Goal: Information Seeking & Learning: Learn about a topic

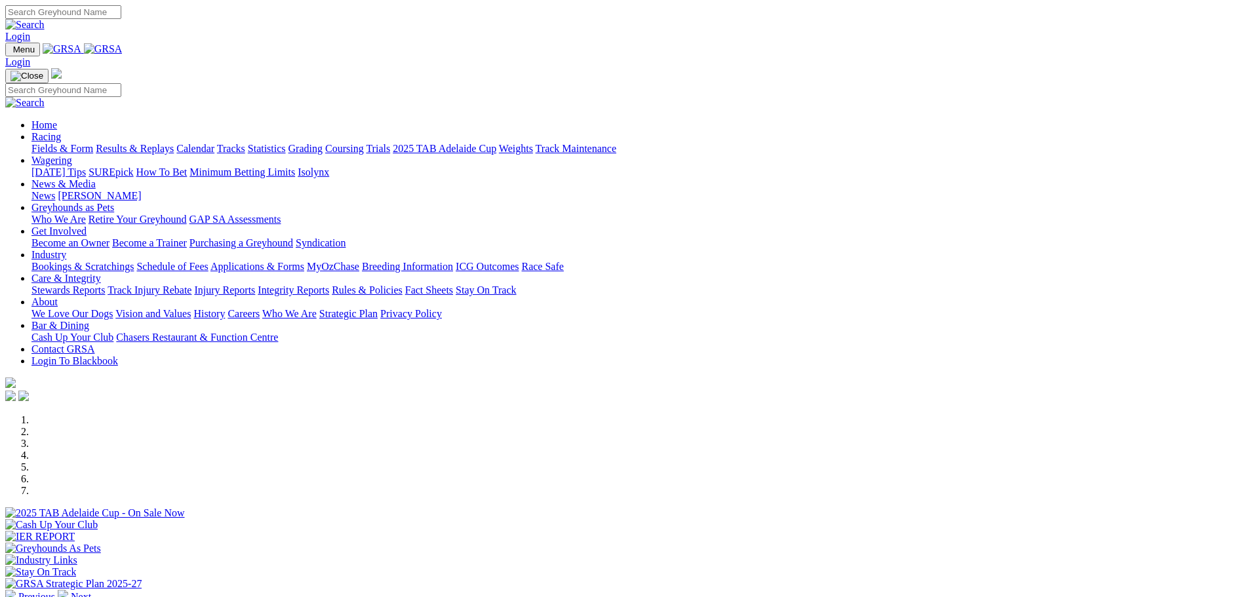
click at [93, 143] on link "Fields & Form" at bounding box center [62, 148] width 62 height 11
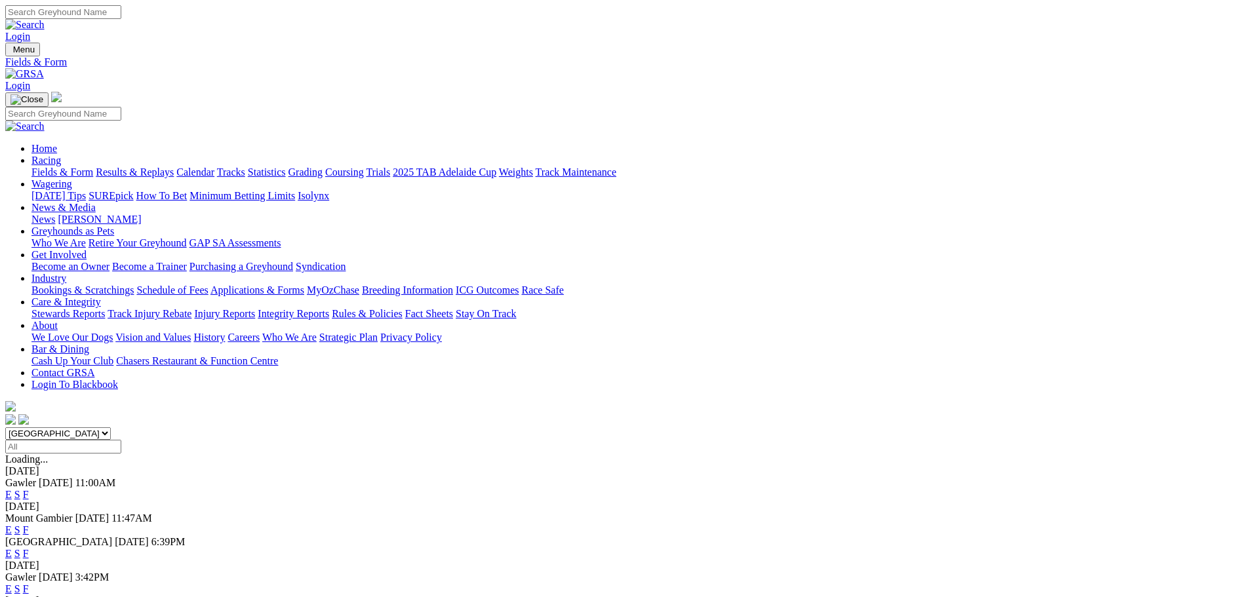
click at [111, 428] on select "South Australia New South Wales Northern Territory Queensland Tasmania Victoria…" at bounding box center [58, 434] width 106 height 12
select select "WA"
click at [111, 428] on select "South Australia New South Wales Northern Territory Queensland Tasmania Victoria…" at bounding box center [58, 434] width 106 height 12
click at [12, 560] on link "E" at bounding box center [8, 565] width 7 height 11
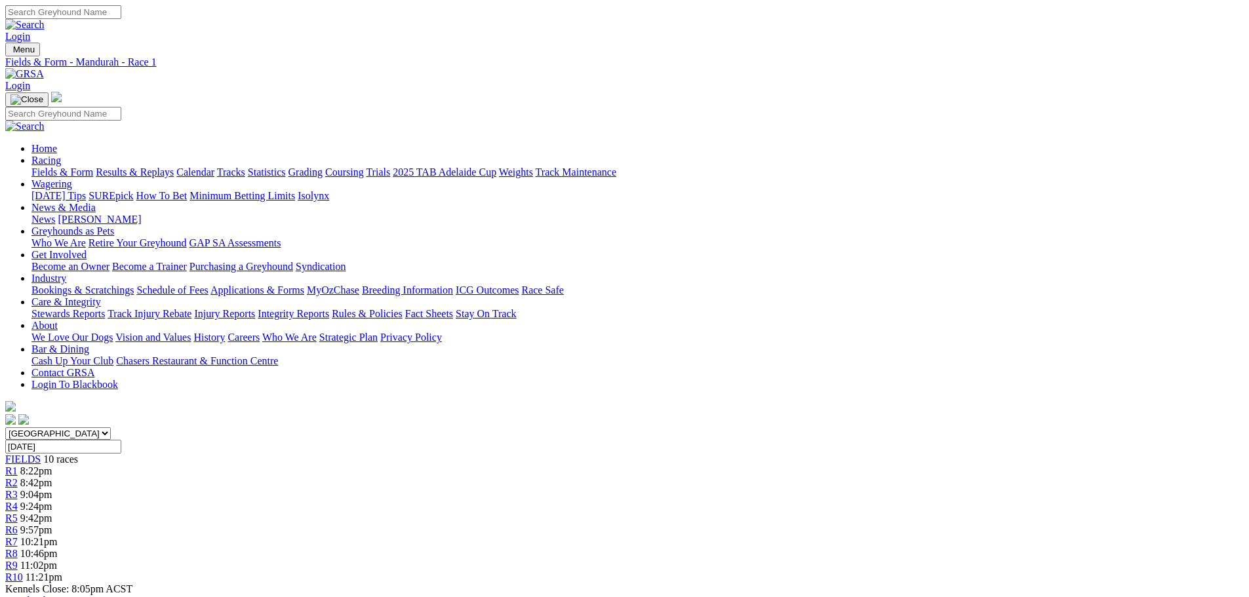
click at [738, 536] on div "R7 10:21pm" at bounding box center [624, 542] width 1239 height 12
click at [717, 525] on div "R6 9:57pm" at bounding box center [624, 531] width 1239 height 12
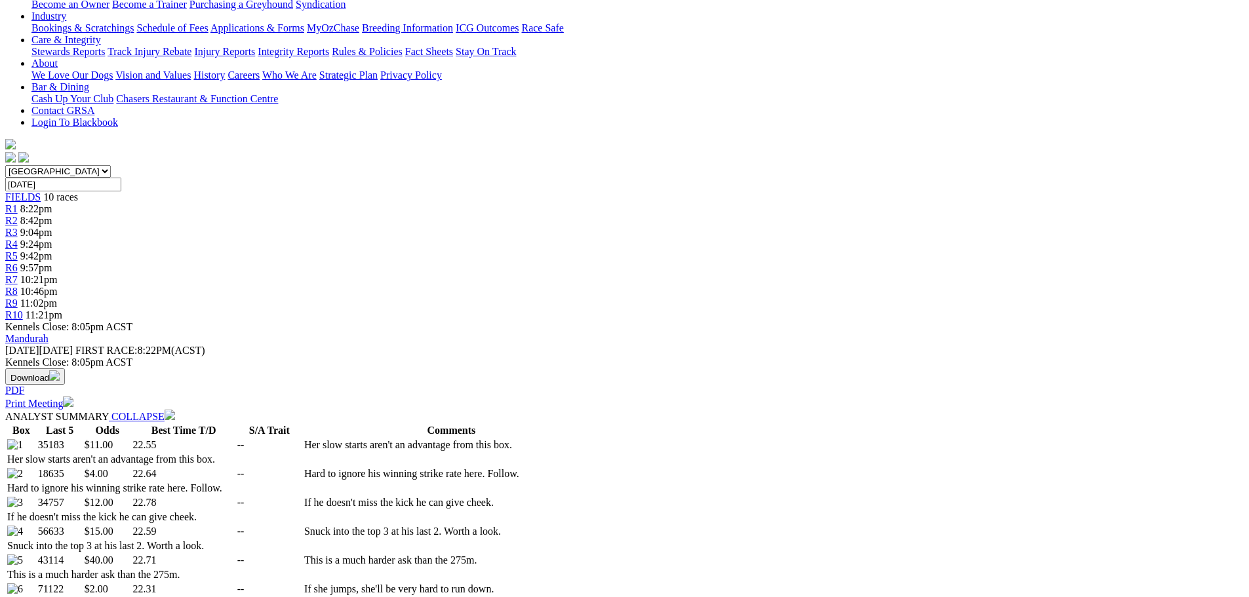
select select "20"
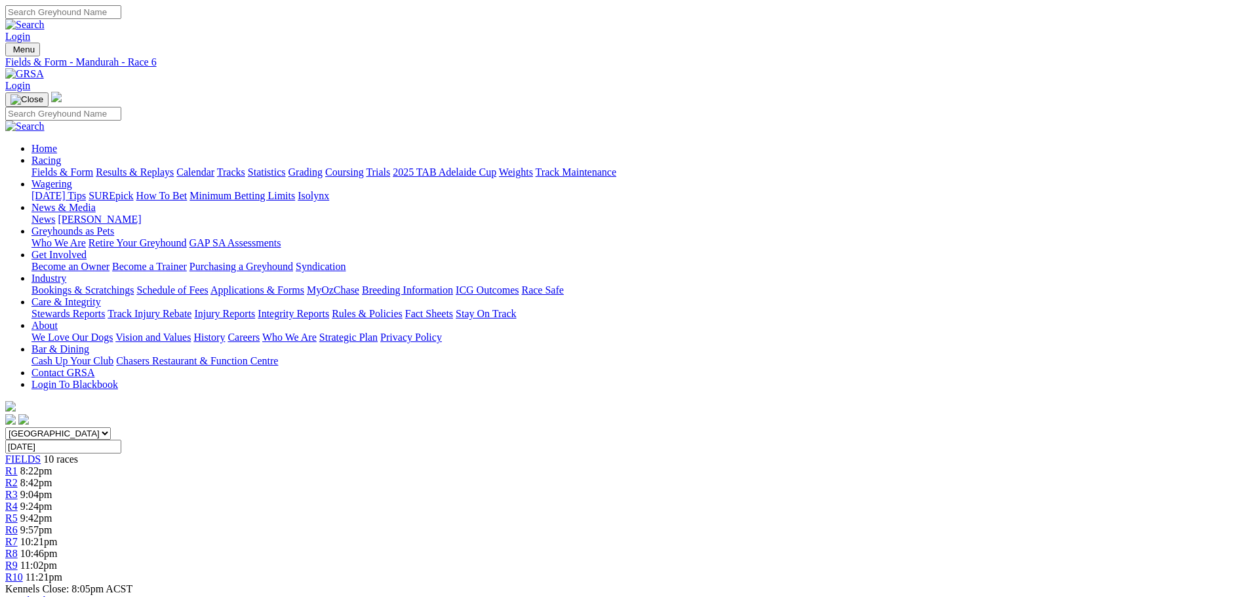
scroll to position [328, 0]
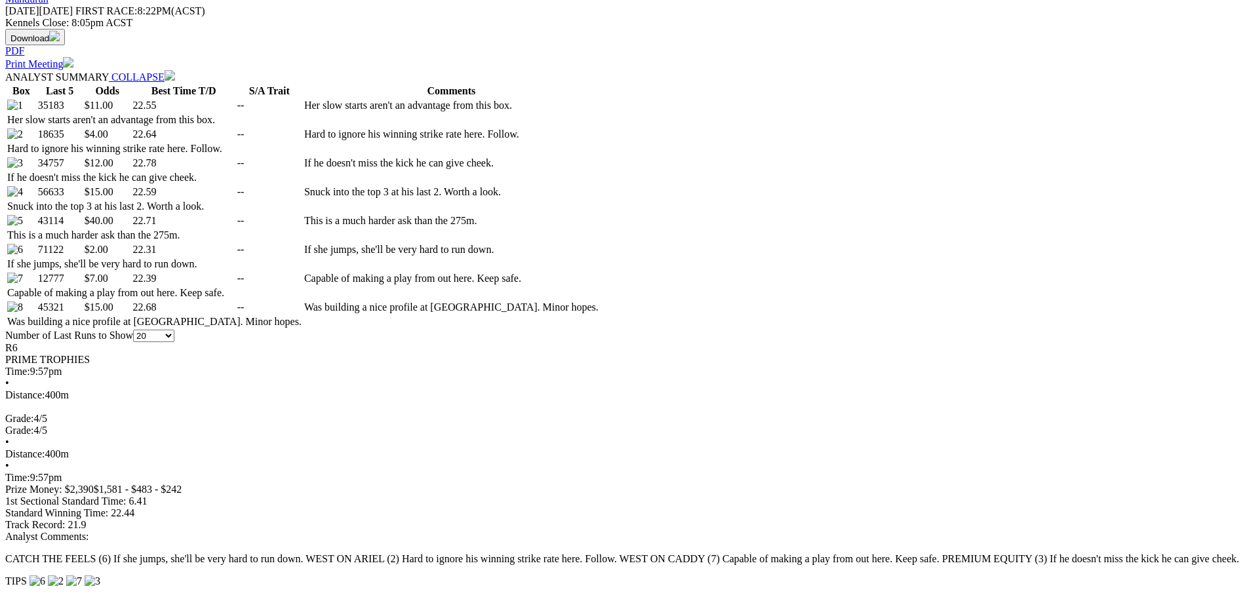
scroll to position [78, 0]
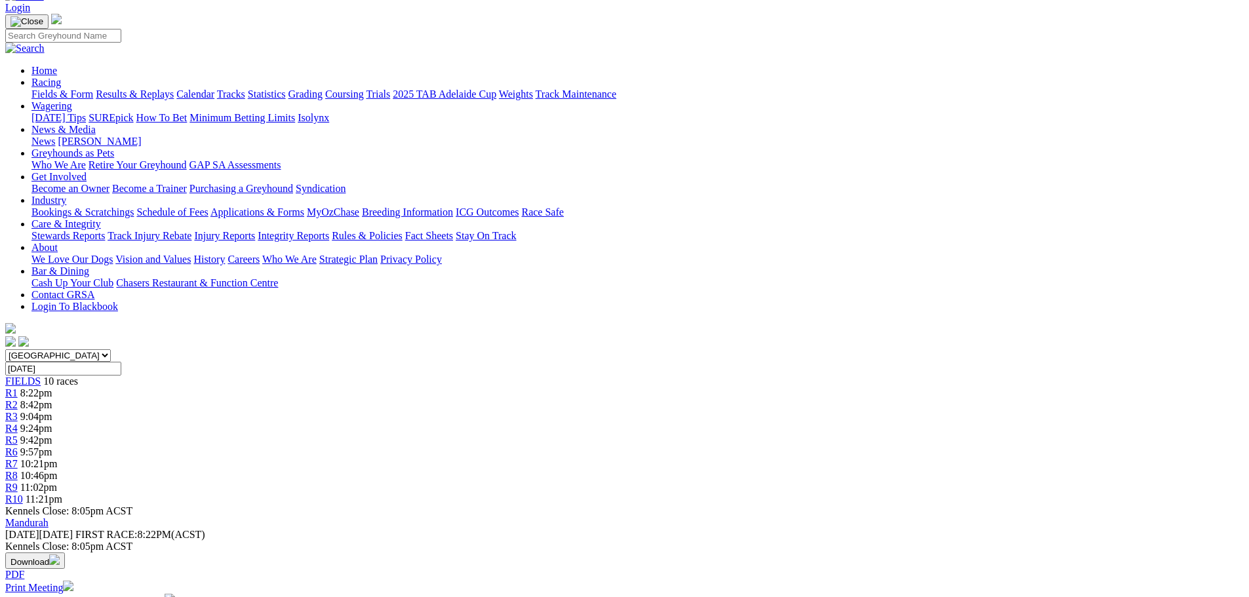
click at [58, 470] on span "10:46pm" at bounding box center [38, 475] width 37 height 11
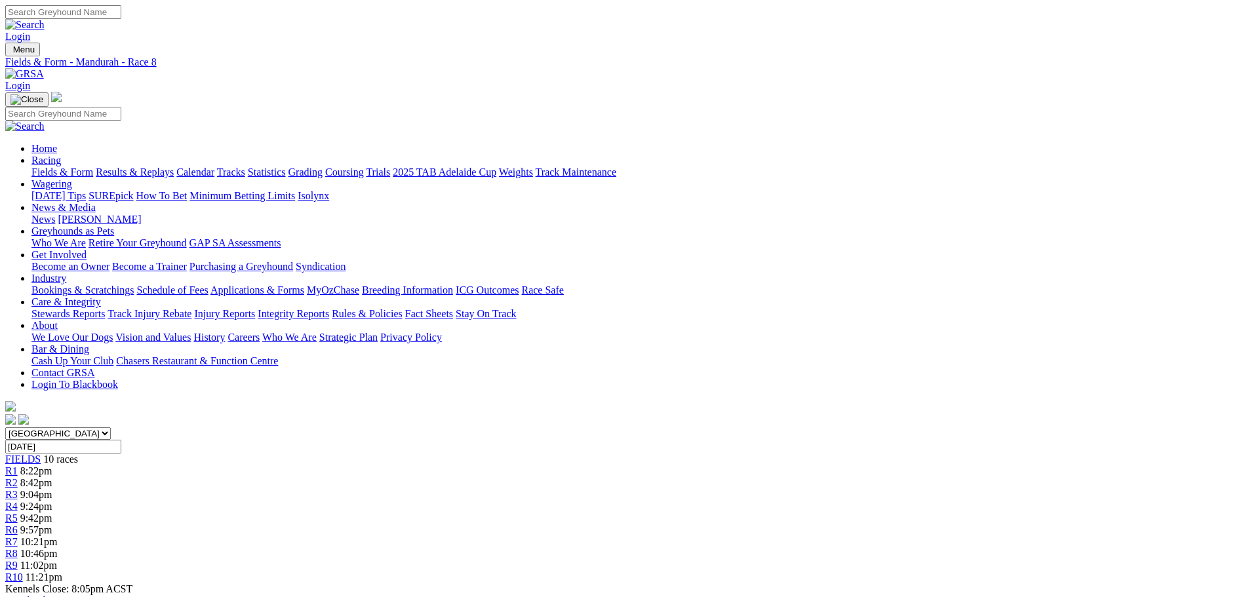
click at [121, 440] on input "Friday, 12 Sep 2025" at bounding box center [63, 447] width 116 height 14
type input "[DATE]"
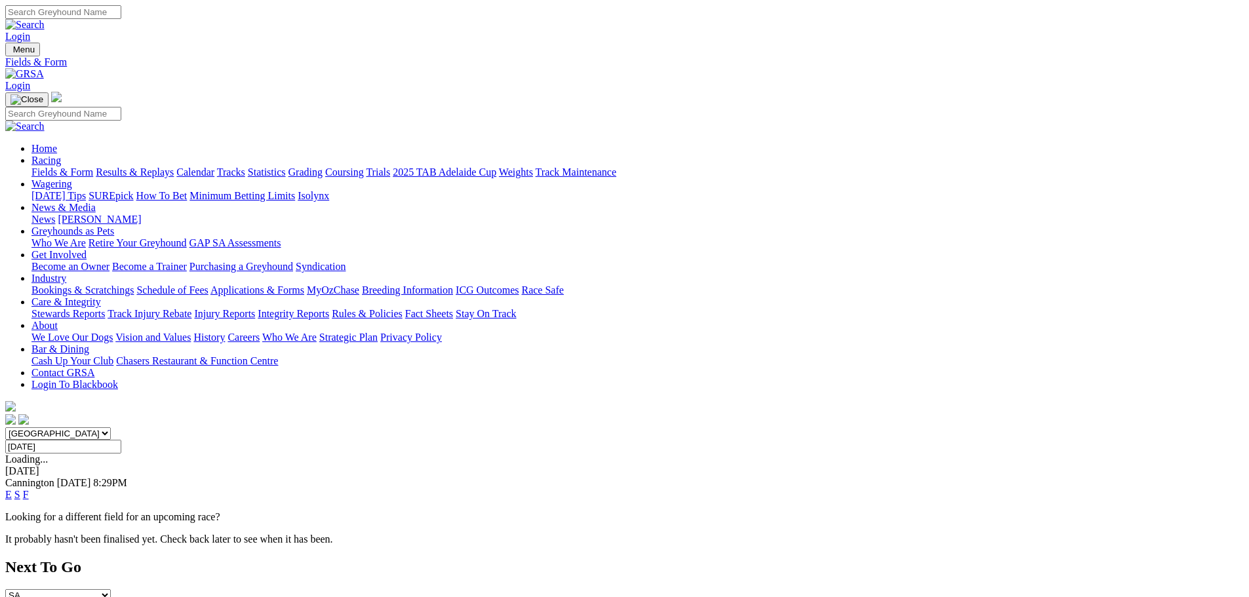
click at [29, 489] on link "F" at bounding box center [26, 494] width 6 height 11
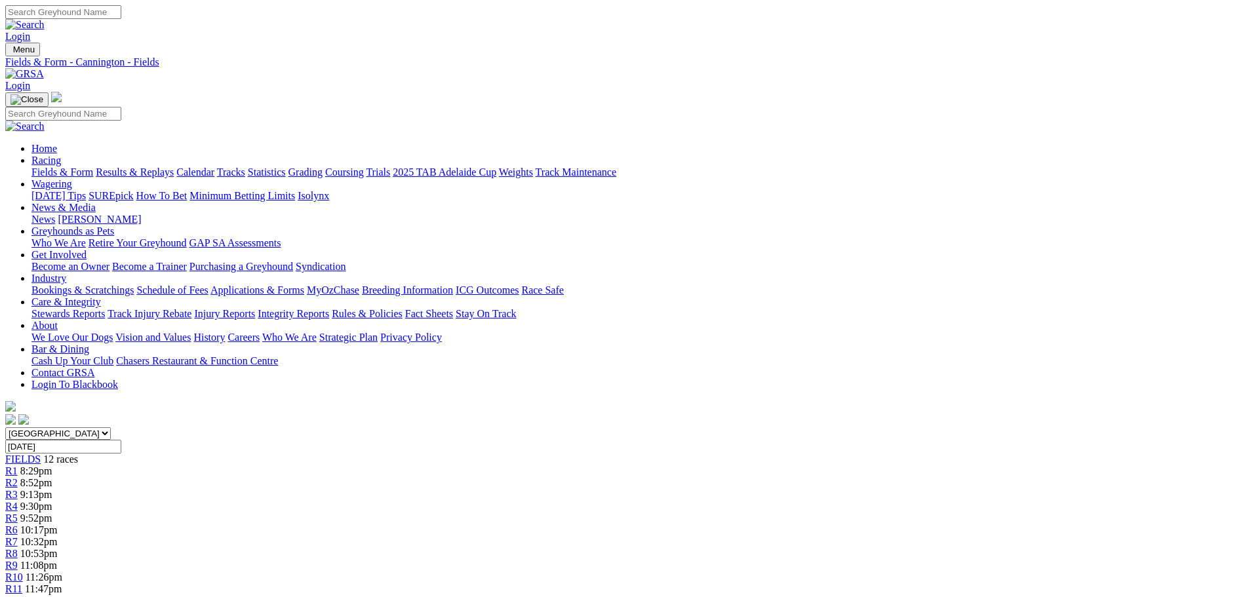
click at [449, 489] on div "R3 9:13pm" at bounding box center [624, 495] width 1239 height 12
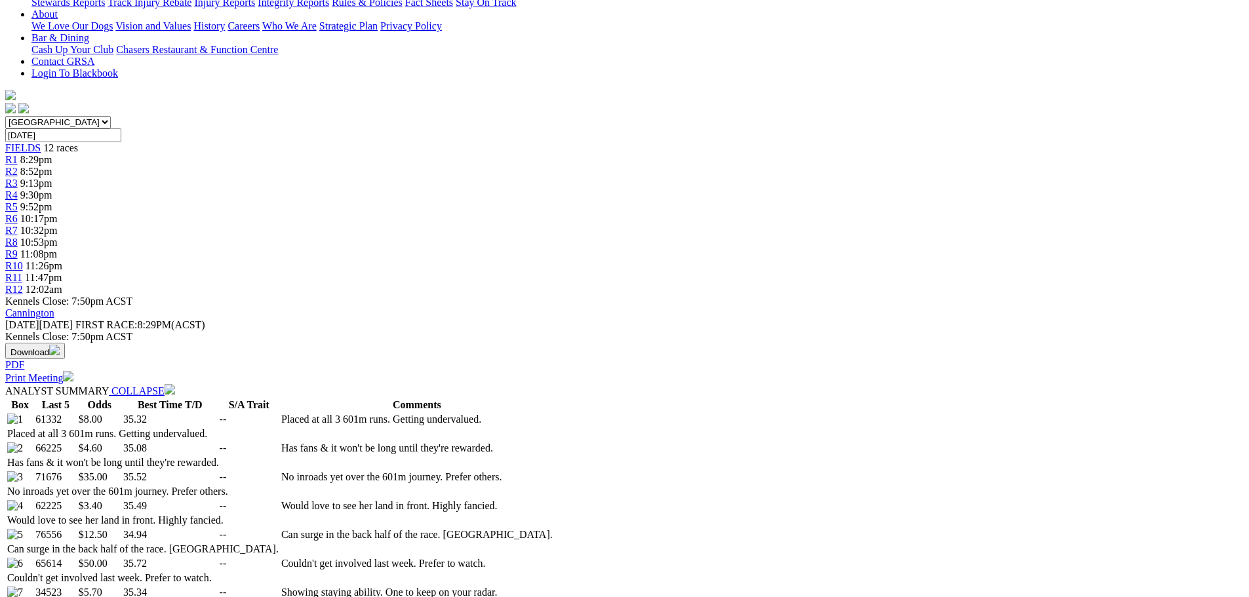
scroll to position [394, 0]
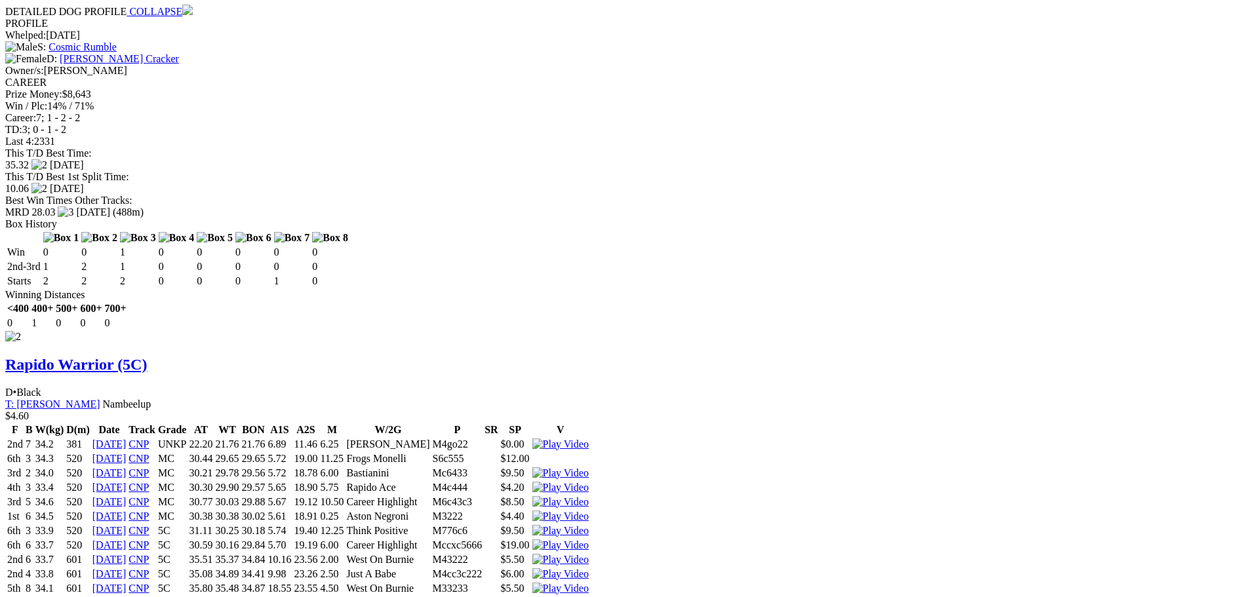
scroll to position [138, 0]
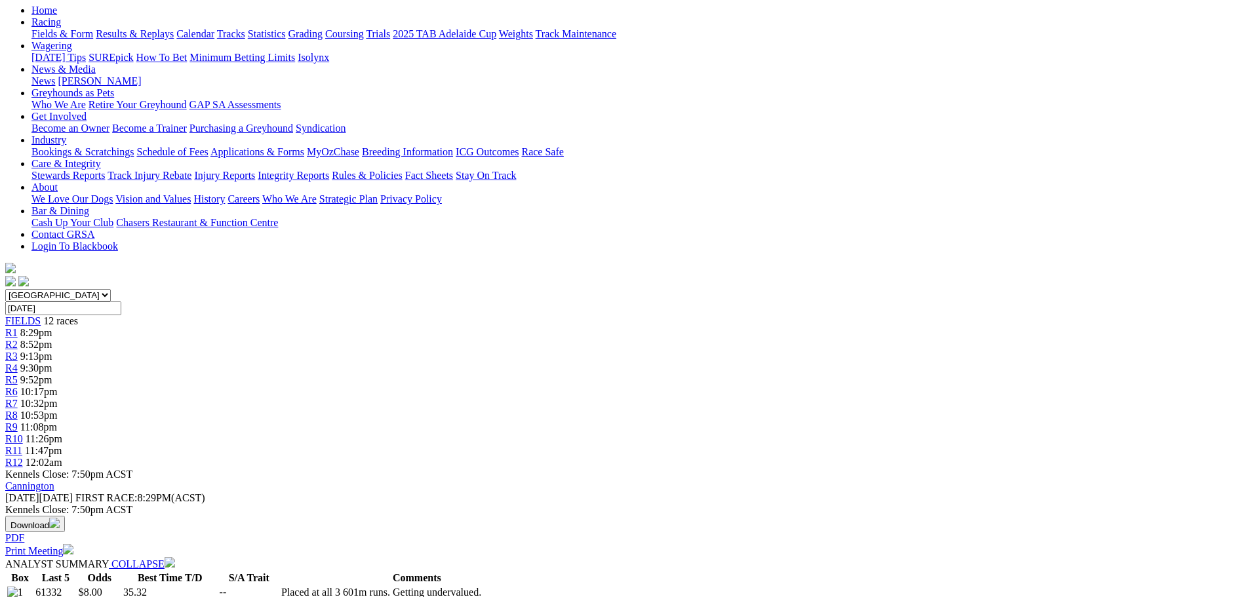
click at [58, 410] on span "10:53pm" at bounding box center [38, 415] width 37 height 11
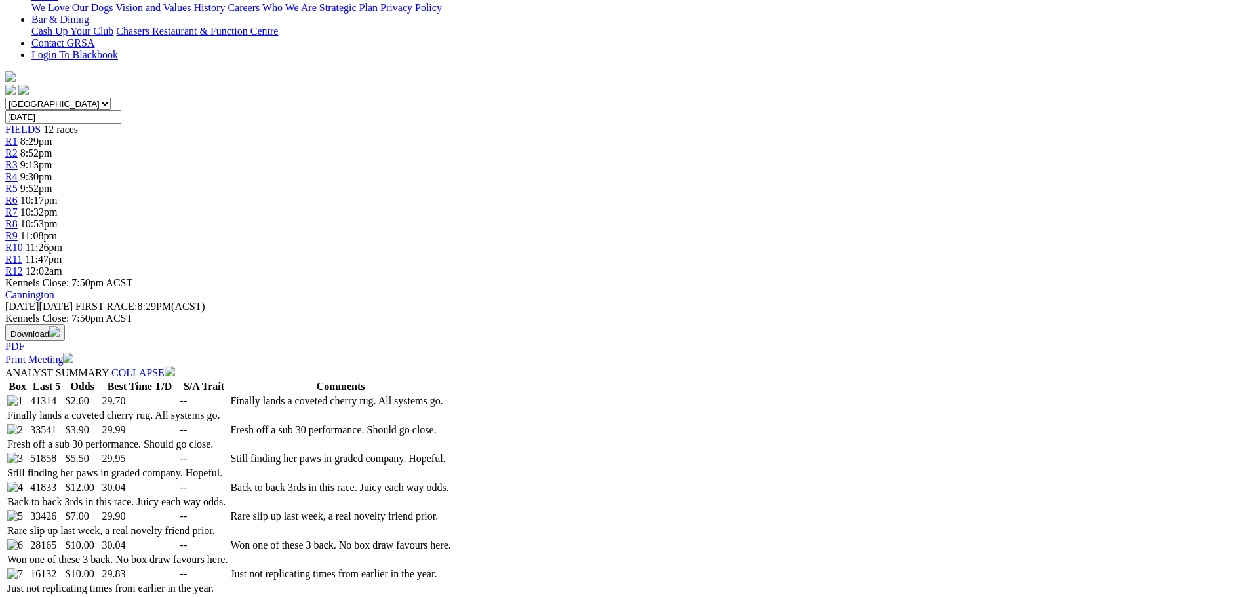
scroll to position [459, 0]
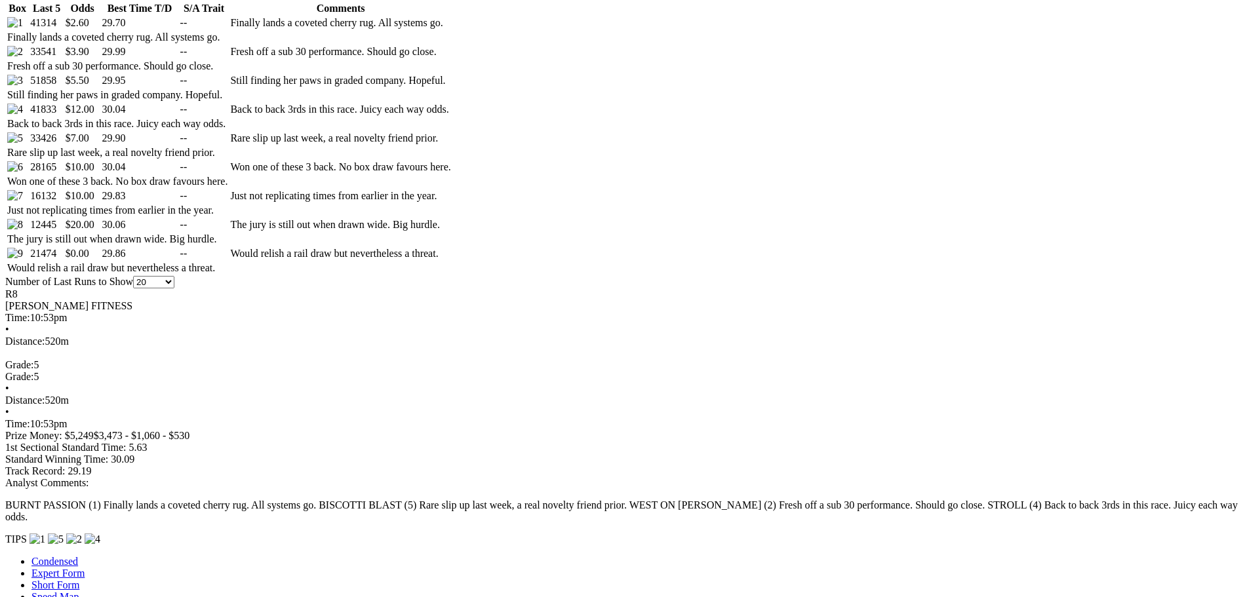
scroll to position [787, 0]
